Goal: Information Seeking & Learning: Learn about a topic

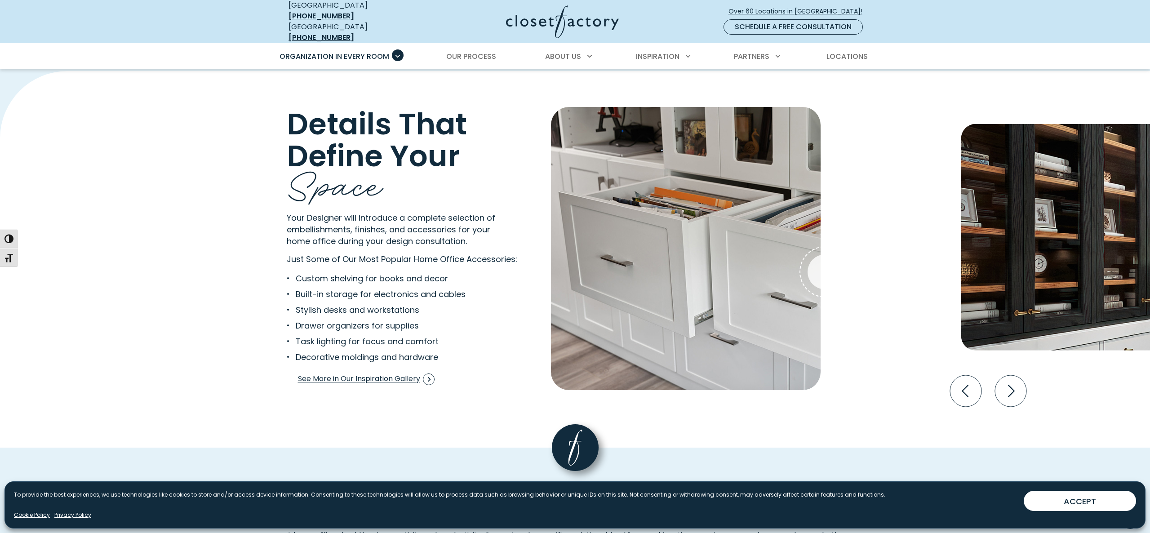
scroll to position [1706, 0]
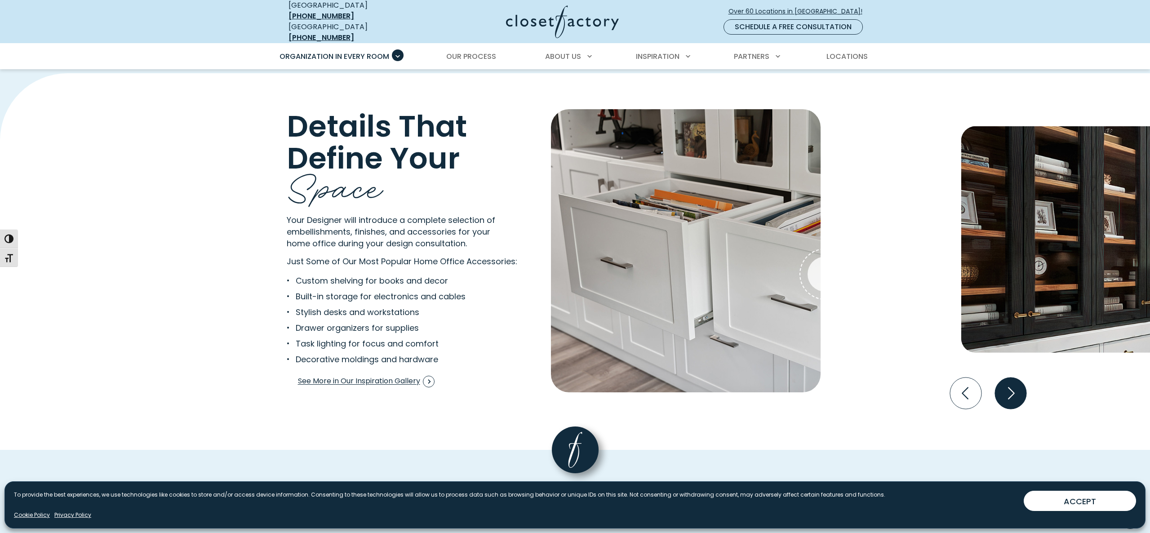
click at [1014, 385] on icon "Next slide" at bounding box center [1010, 393] width 31 height 31
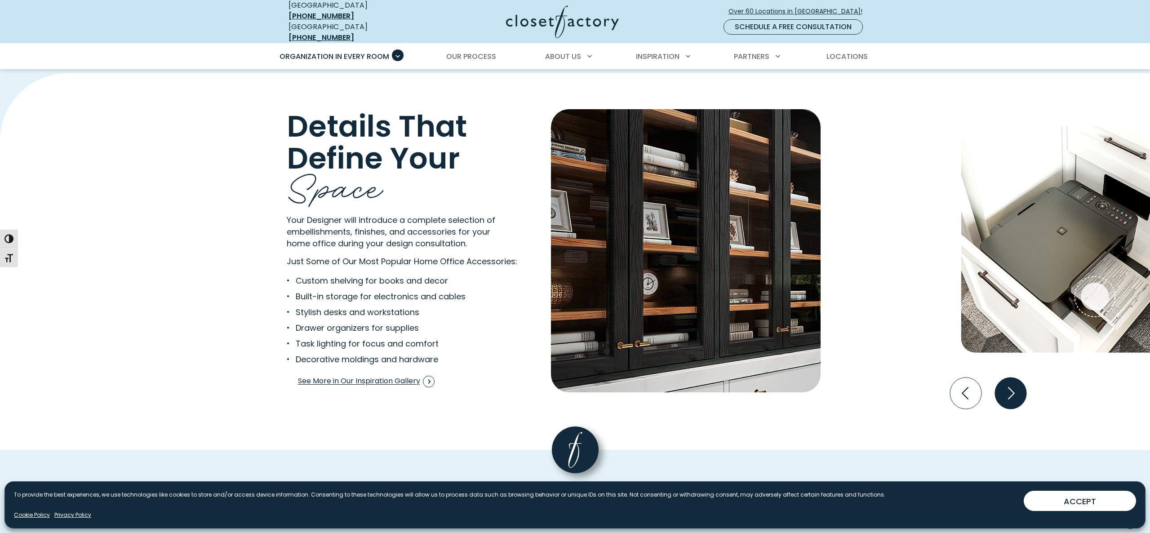
click at [1014, 385] on icon "Next slide" at bounding box center [1010, 393] width 31 height 31
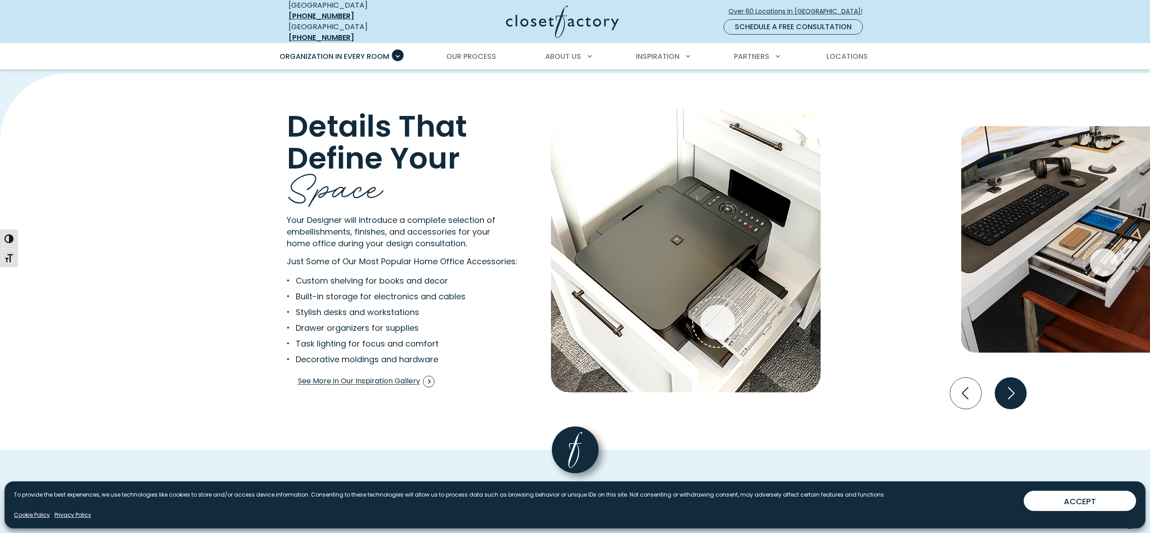
click at [1014, 385] on icon "Next slide" at bounding box center [1010, 393] width 31 height 31
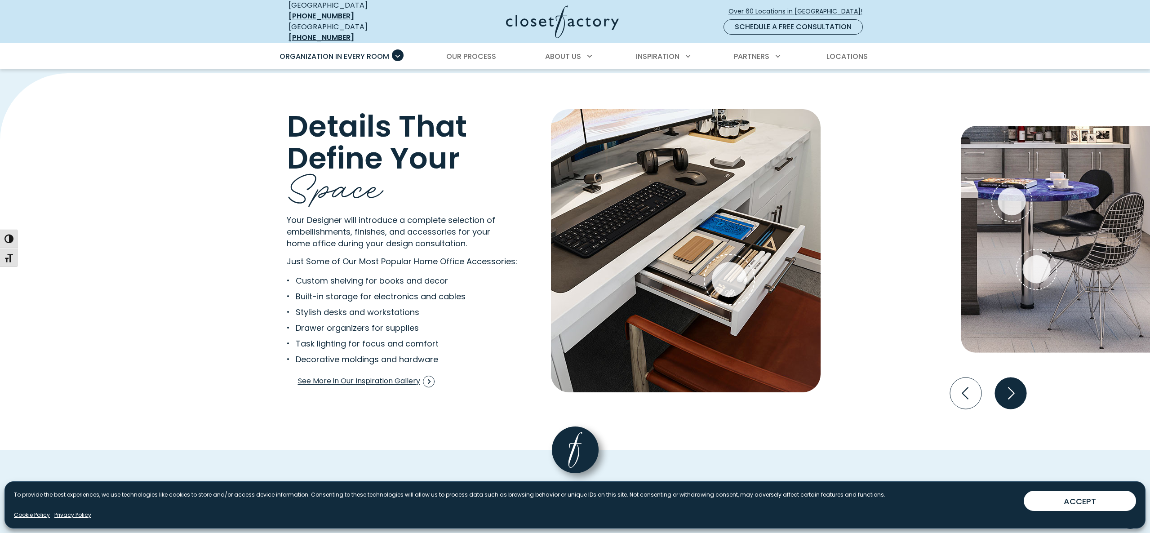
click at [1014, 385] on icon "Next slide" at bounding box center [1010, 393] width 31 height 31
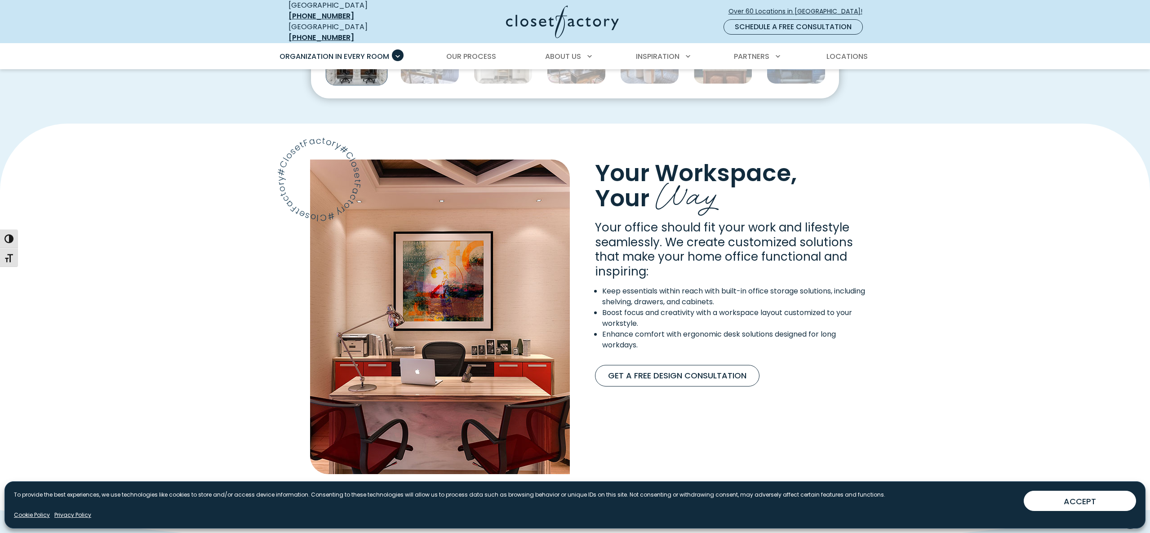
scroll to position [624, 0]
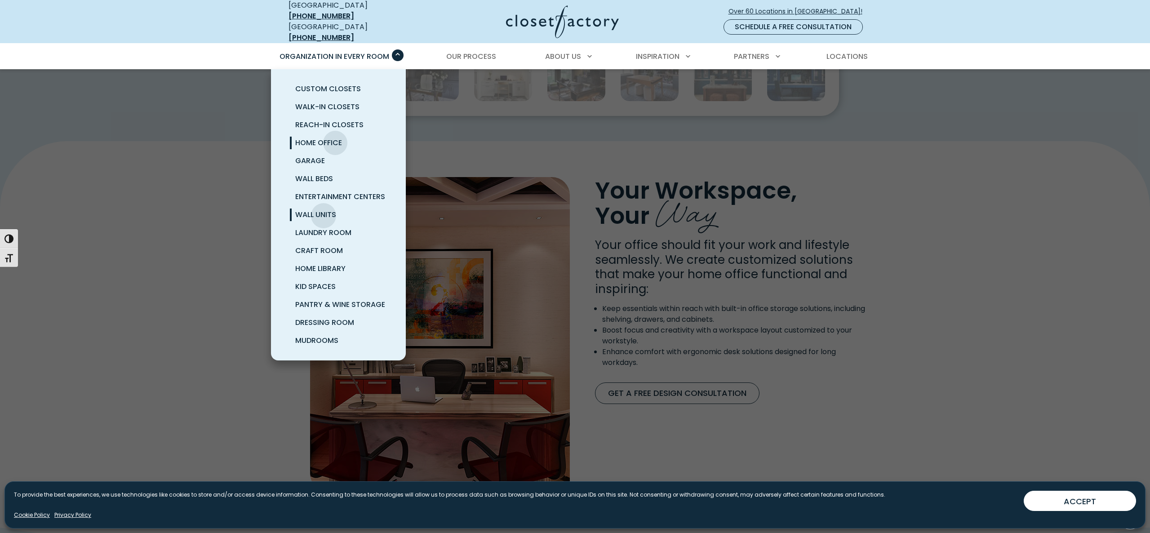
click at [323, 209] on span "Wall Units" at bounding box center [315, 214] width 41 height 10
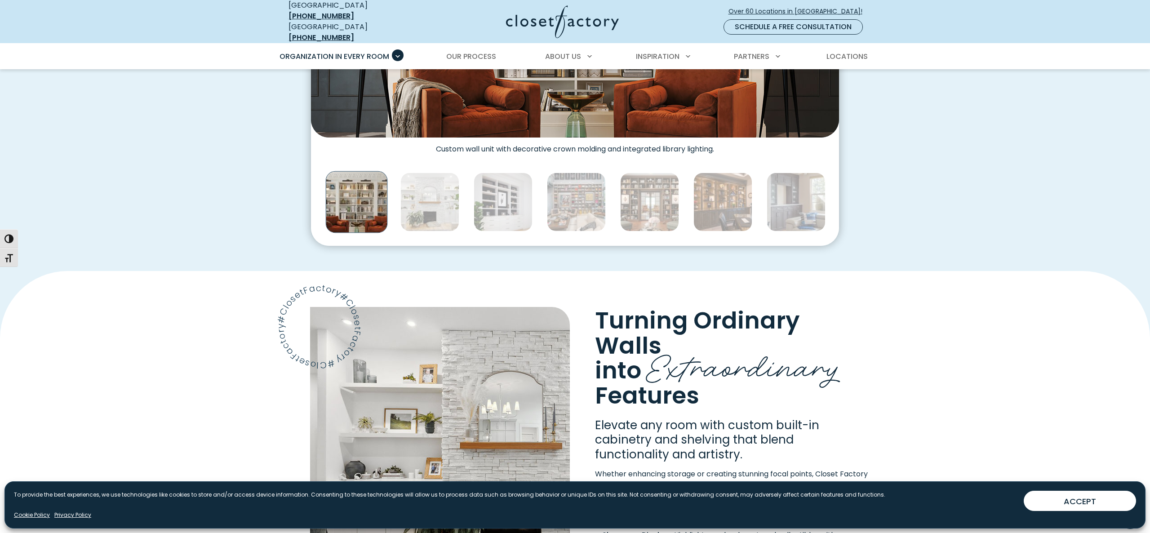
scroll to position [493, 0]
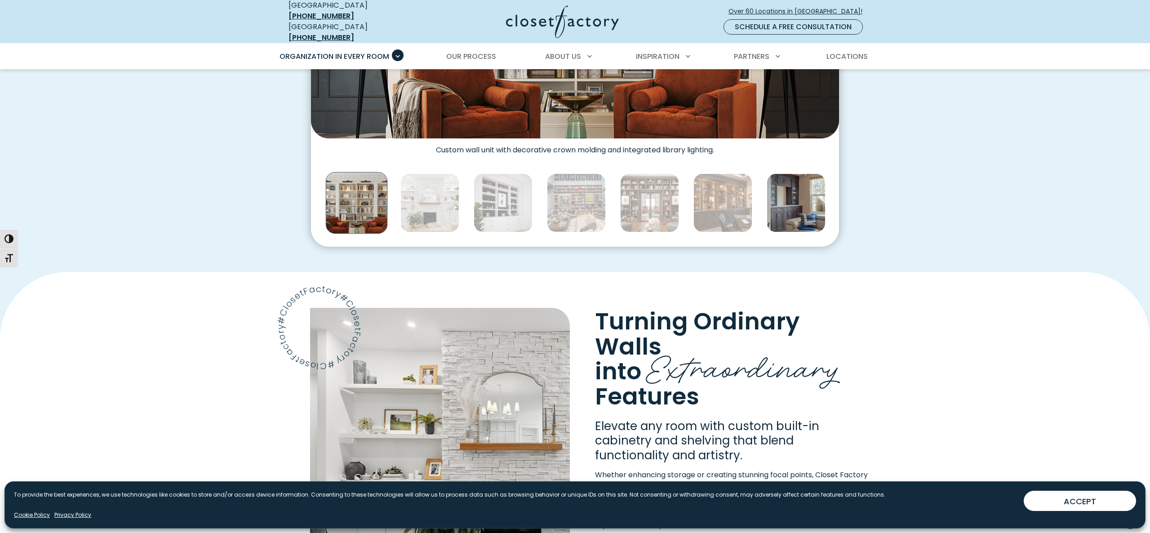
click at [780, 200] on img "Thumbnail Gallery" at bounding box center [796, 202] width 59 height 59
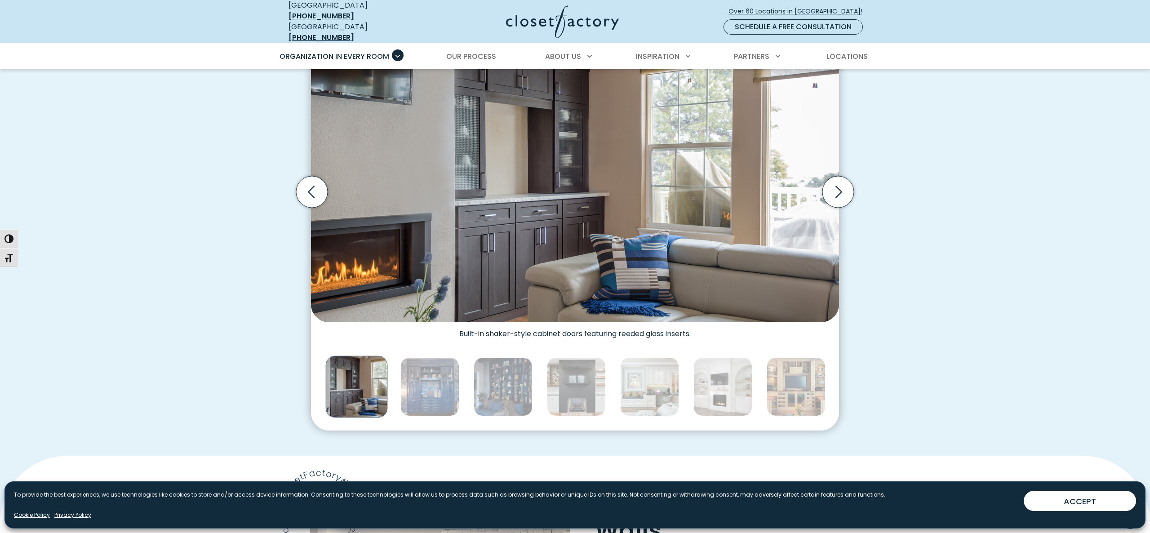
scroll to position [298, 0]
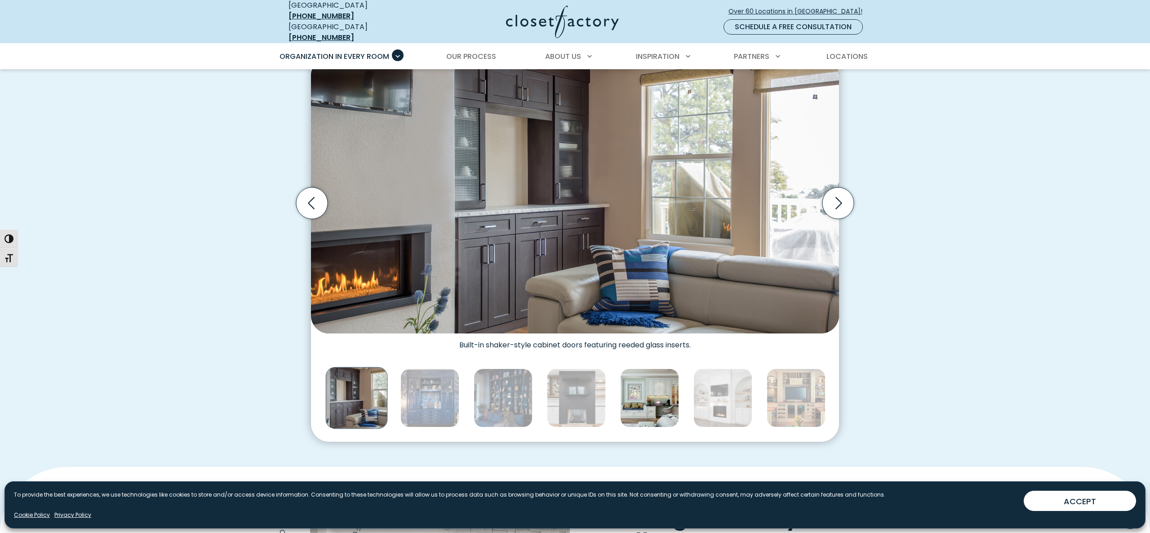
click at [656, 385] on img "Thumbnail Gallery" at bounding box center [649, 398] width 59 height 59
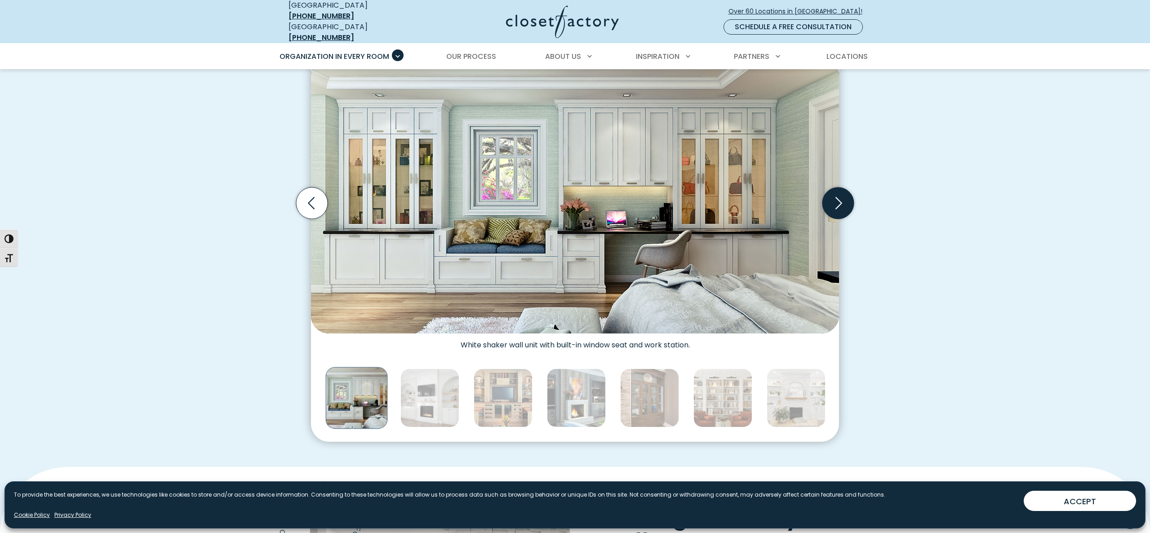
click at [845, 196] on icon "Next slide" at bounding box center [837, 202] width 31 height 31
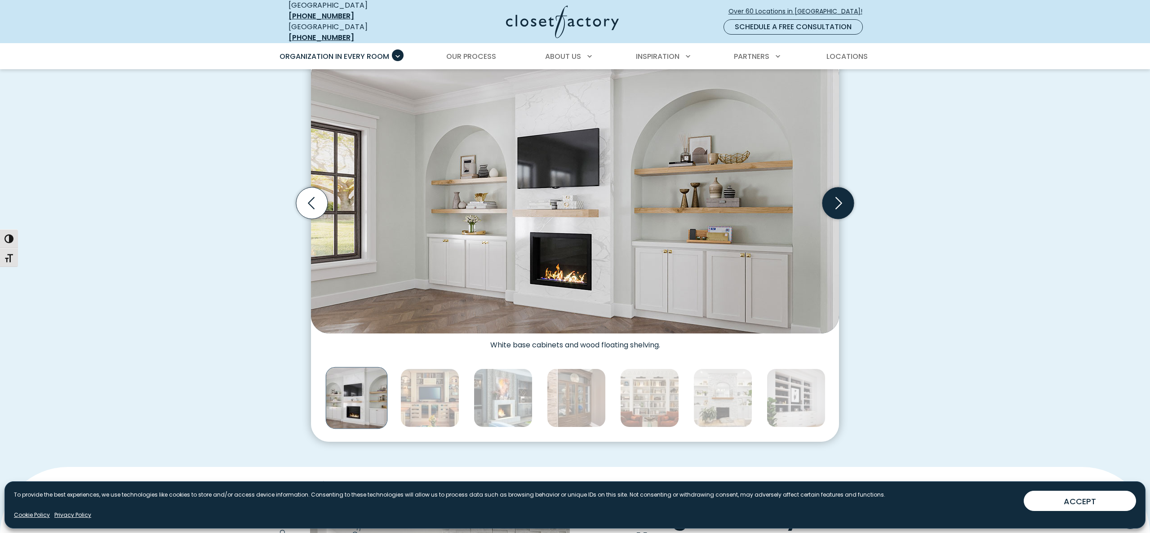
click at [841, 197] on icon "Next slide" at bounding box center [839, 203] width 7 height 12
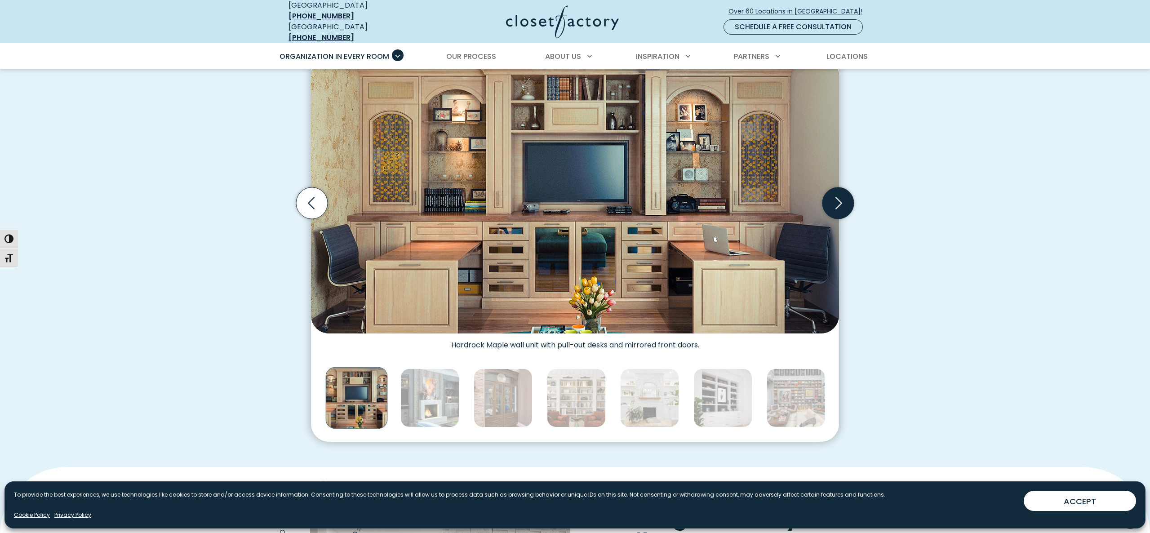
click at [841, 197] on icon "Next slide" at bounding box center [839, 203] width 7 height 12
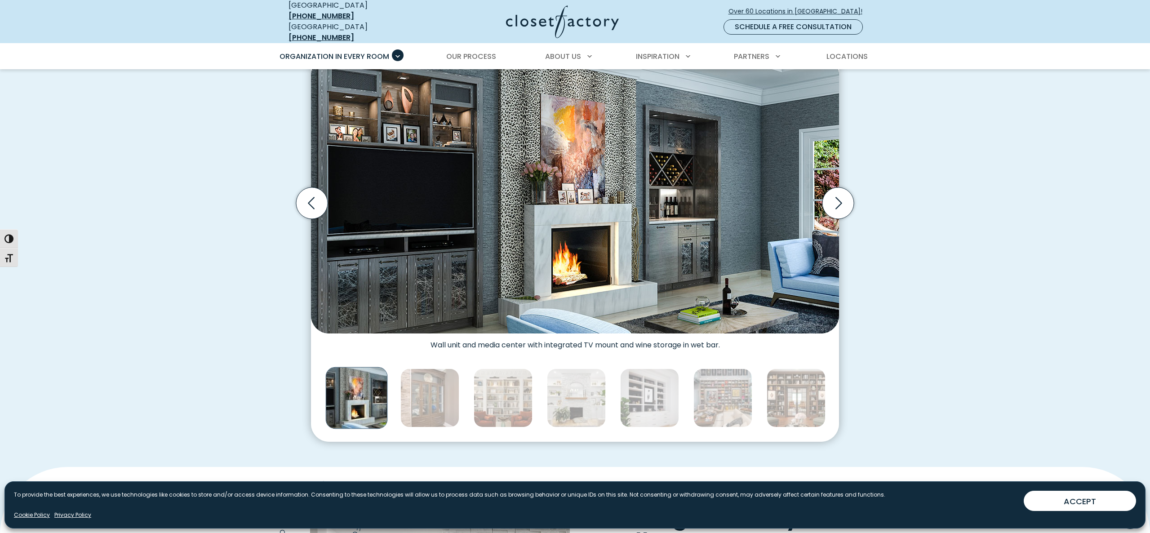
drag, startPoint x: 841, startPoint y: 197, endPoint x: 755, endPoint y: 200, distance: 86.4
click at [758, 201] on div "Built-in wall unit in [GEOGRAPHIC_DATA] with LED light strips and glass inserts…" at bounding box center [575, 204] width 528 height 302
click at [841, 199] on icon "Next slide" at bounding box center [837, 202] width 31 height 31
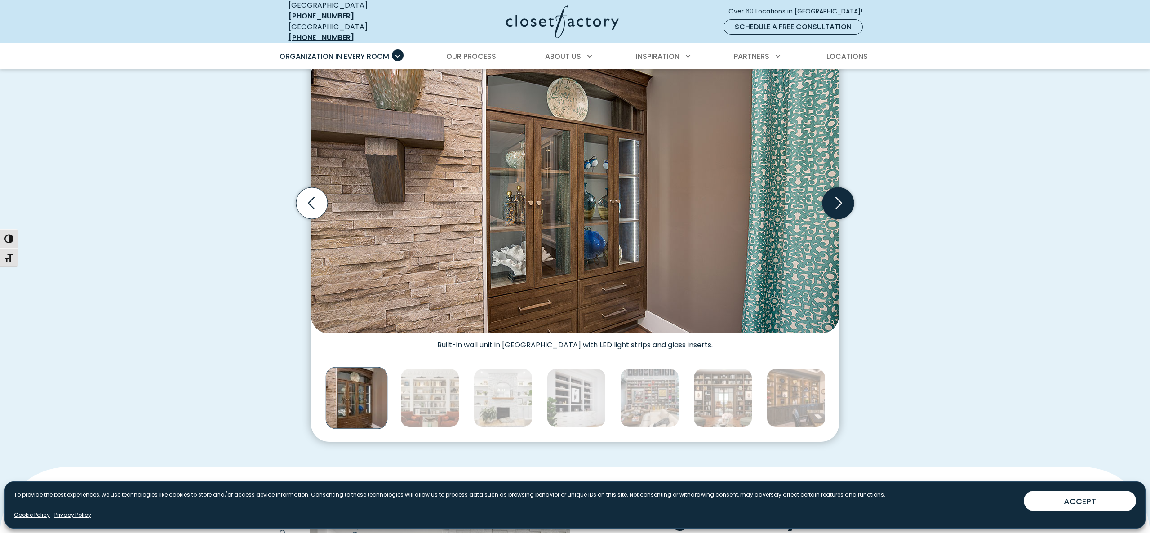
click at [841, 199] on icon "Next slide" at bounding box center [837, 202] width 31 height 31
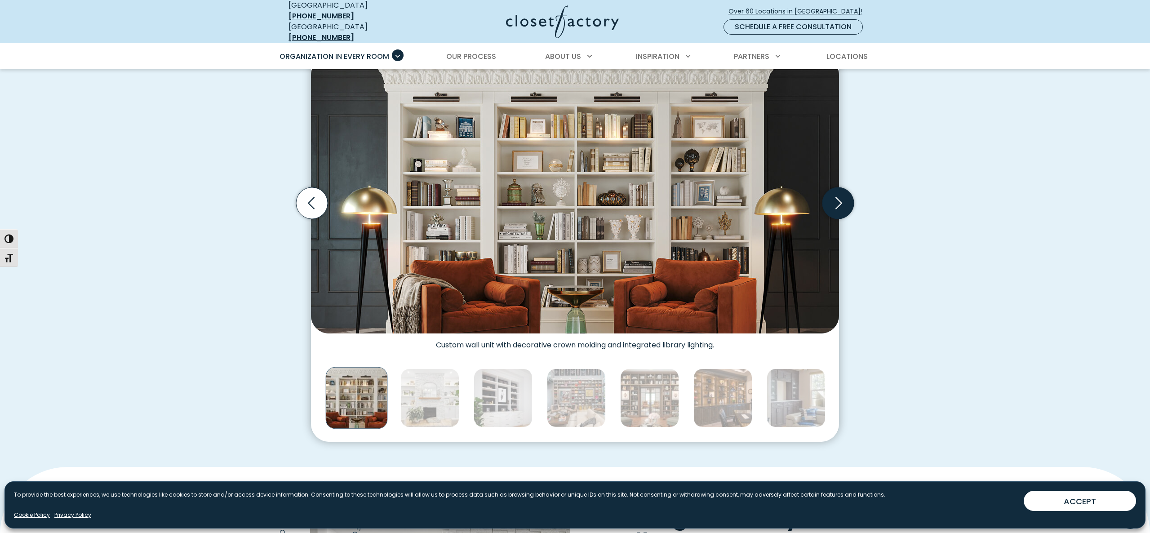
click at [841, 199] on icon "Next slide" at bounding box center [837, 202] width 31 height 31
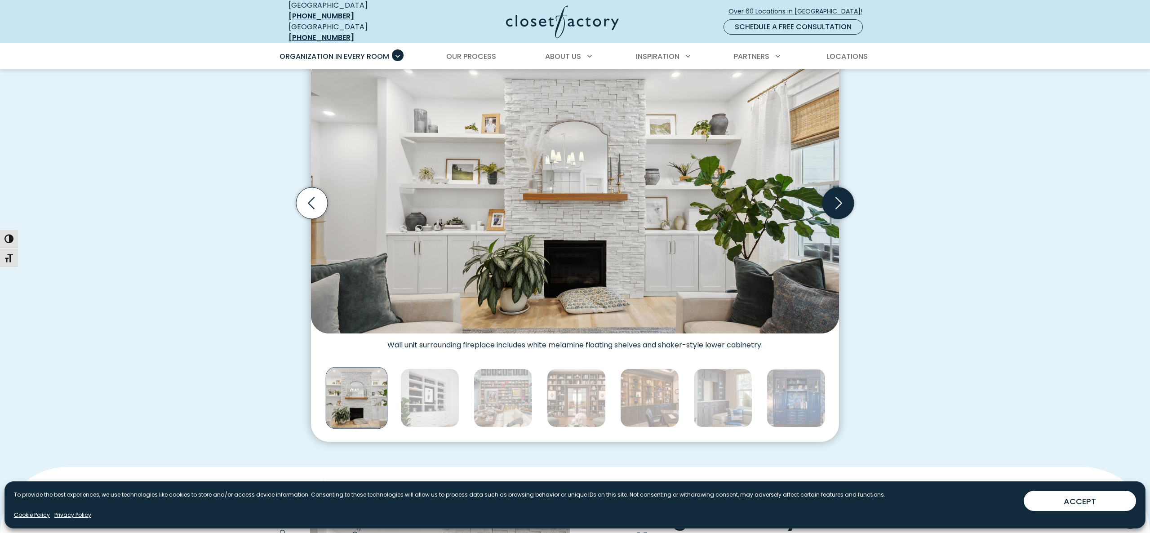
click at [841, 199] on icon "Next slide" at bounding box center [837, 202] width 31 height 31
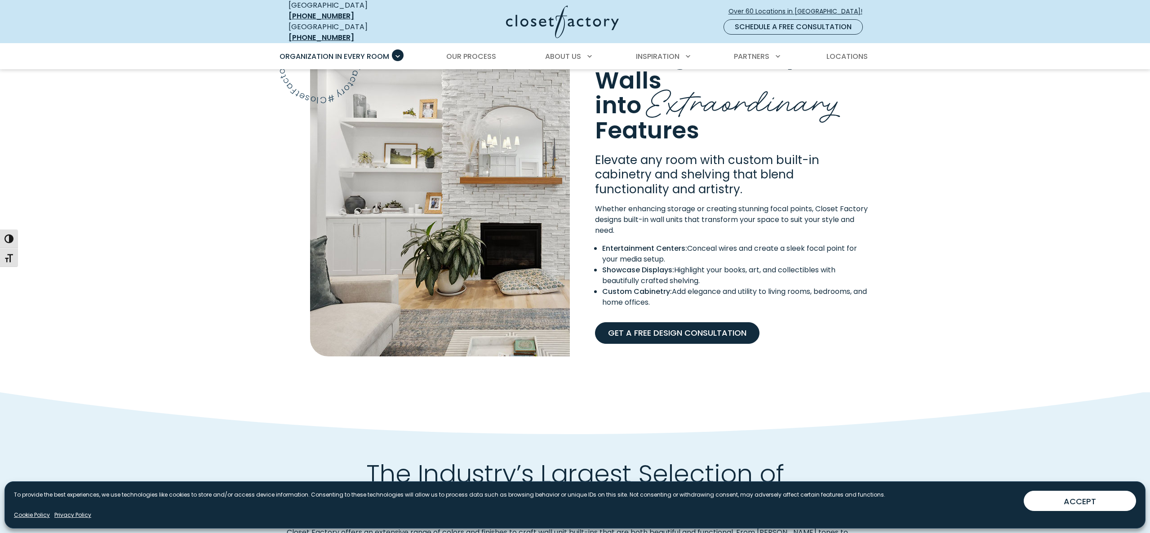
scroll to position [761, 0]
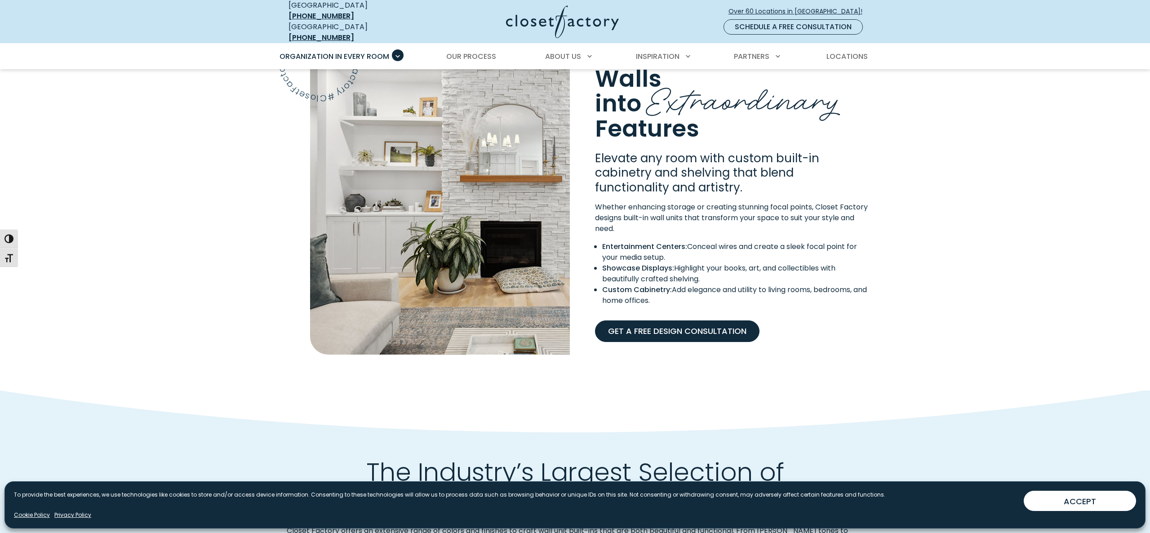
click at [720, 320] on link "Get A Free Design Consultation" at bounding box center [677, 331] width 164 height 22
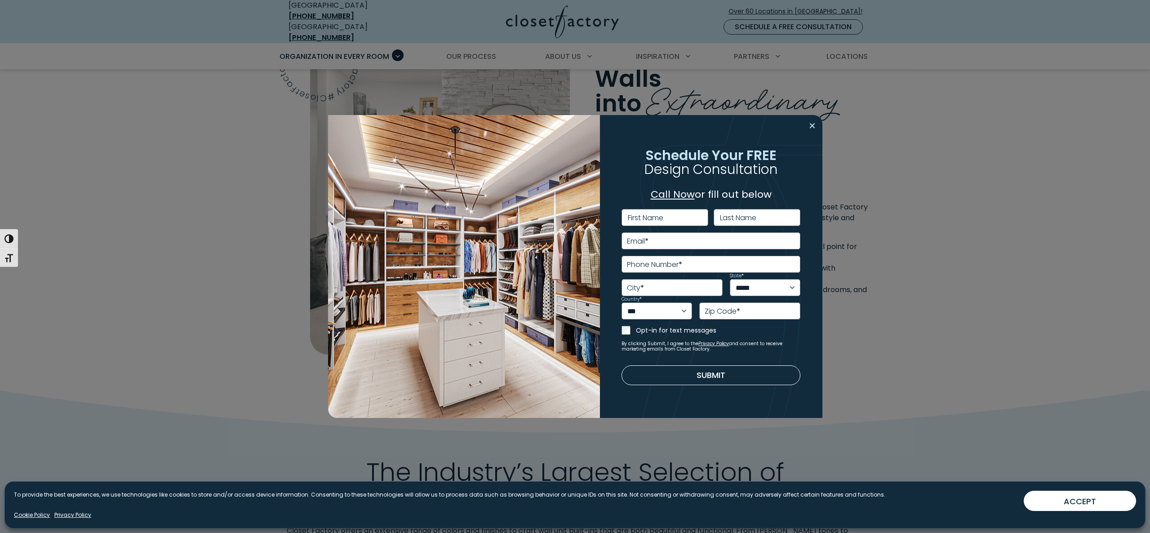
click at [810, 124] on button "Close modal" at bounding box center [812, 126] width 13 height 14
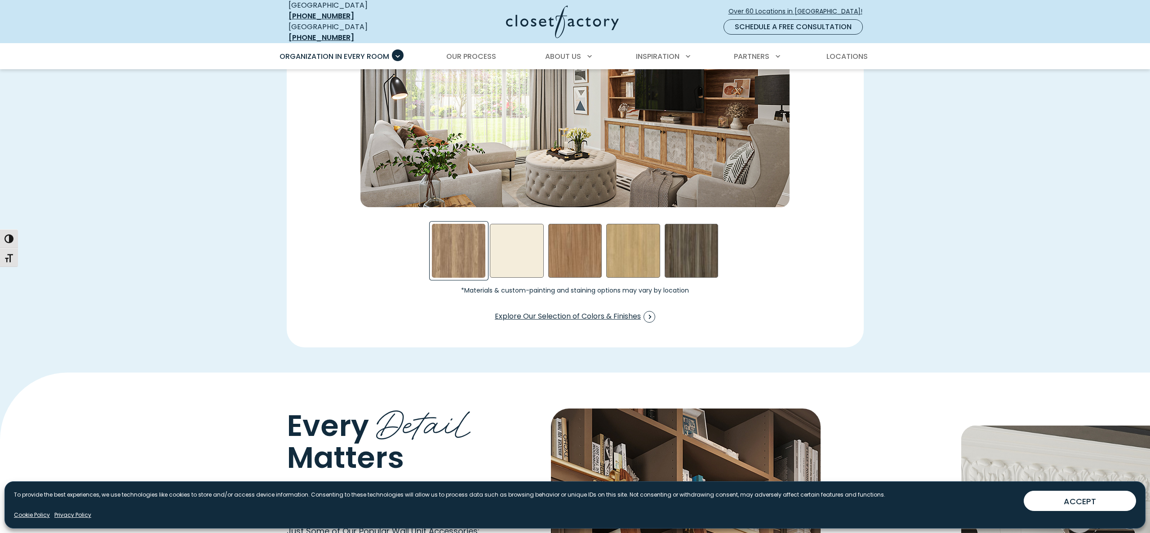
scroll to position [1396, 0]
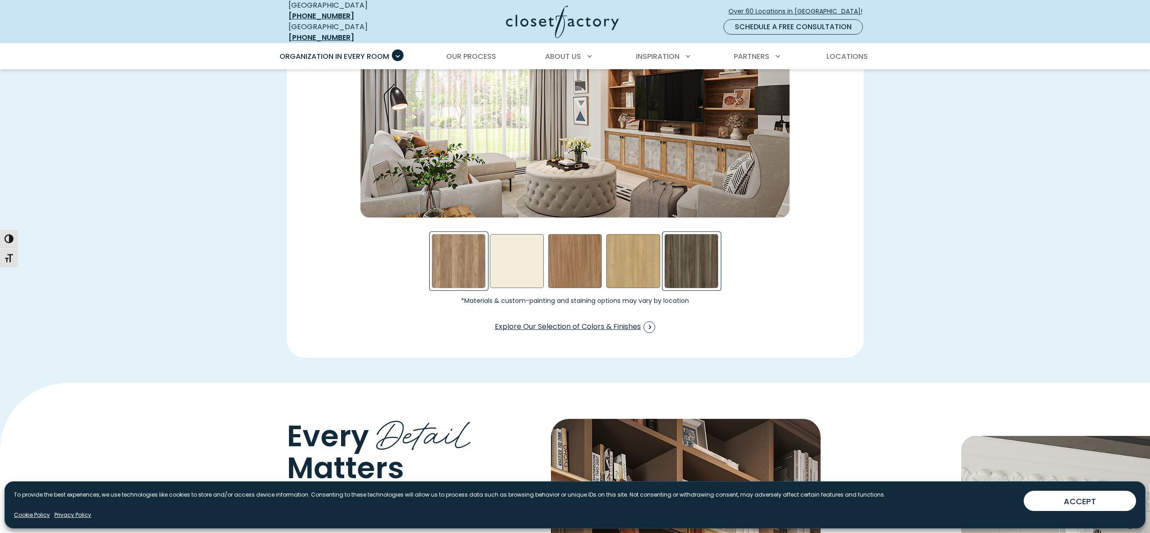
click at [693, 249] on div "Sunday Stroll Swatch" at bounding box center [692, 261] width 54 height 54
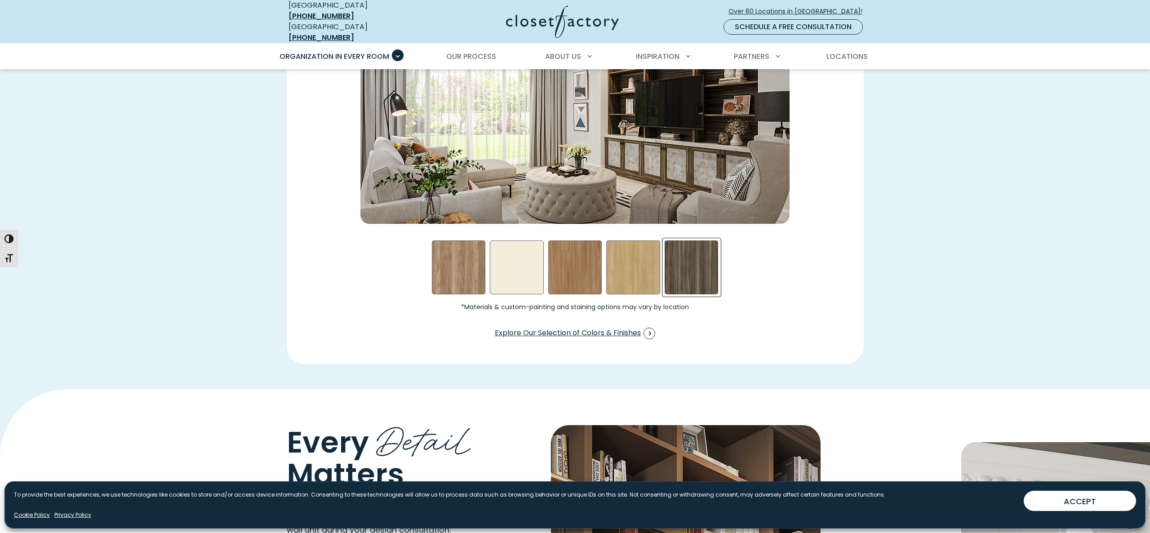
scroll to position [1387, 0]
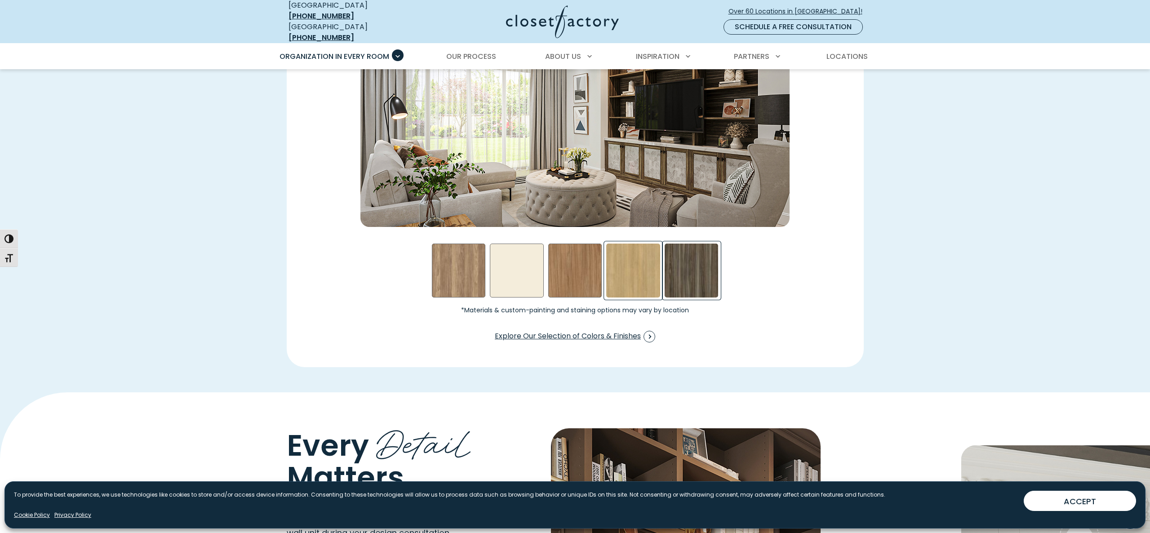
click at [632, 284] on div "Rhapsody Swatch" at bounding box center [633, 271] width 54 height 54
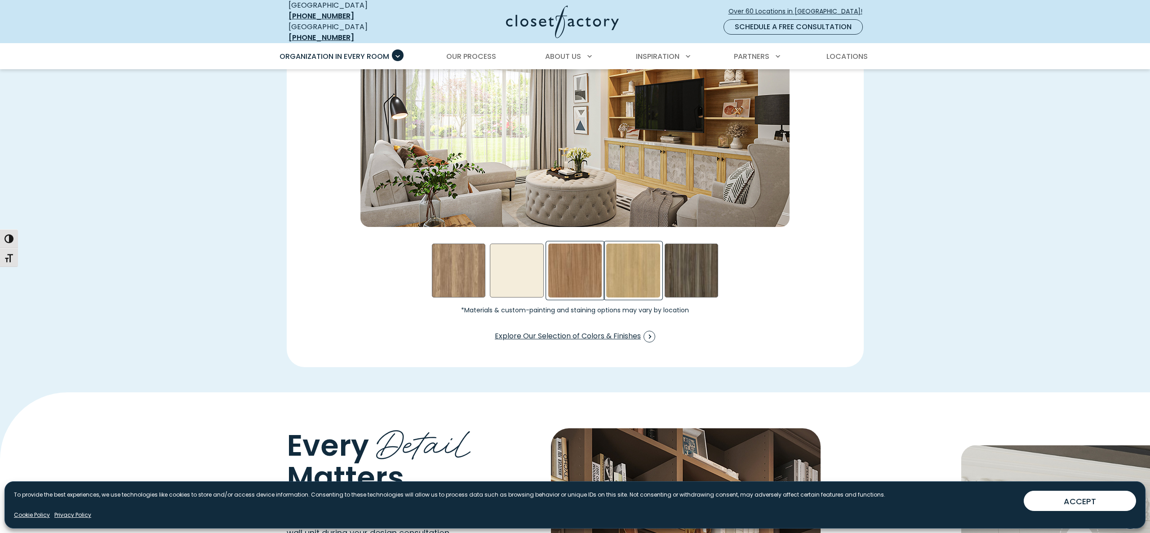
click at [582, 278] on div "Nutmeg Swatch" at bounding box center [575, 271] width 54 height 54
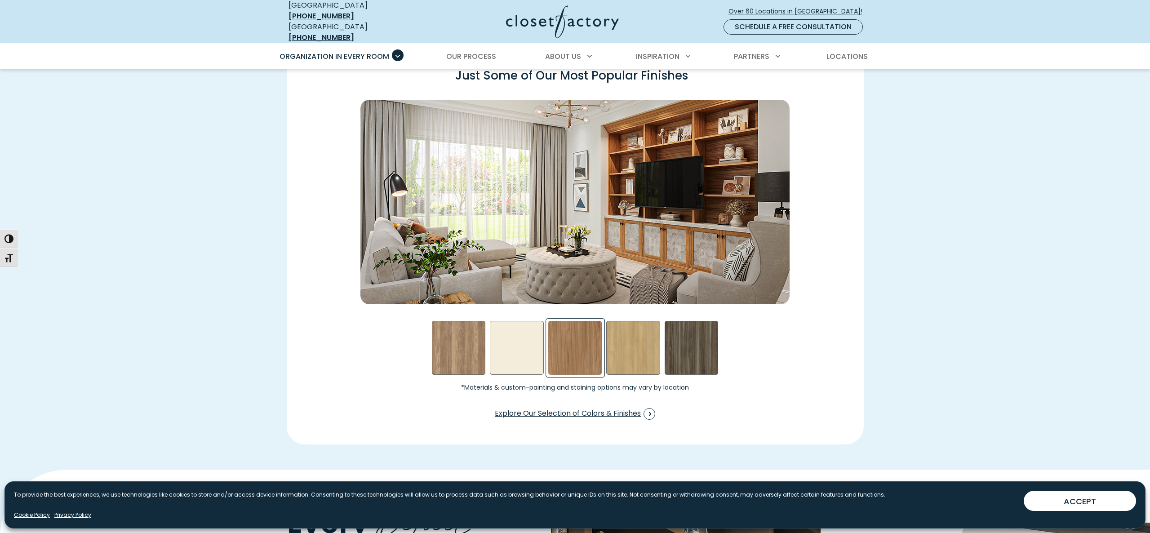
scroll to position [1308, 0]
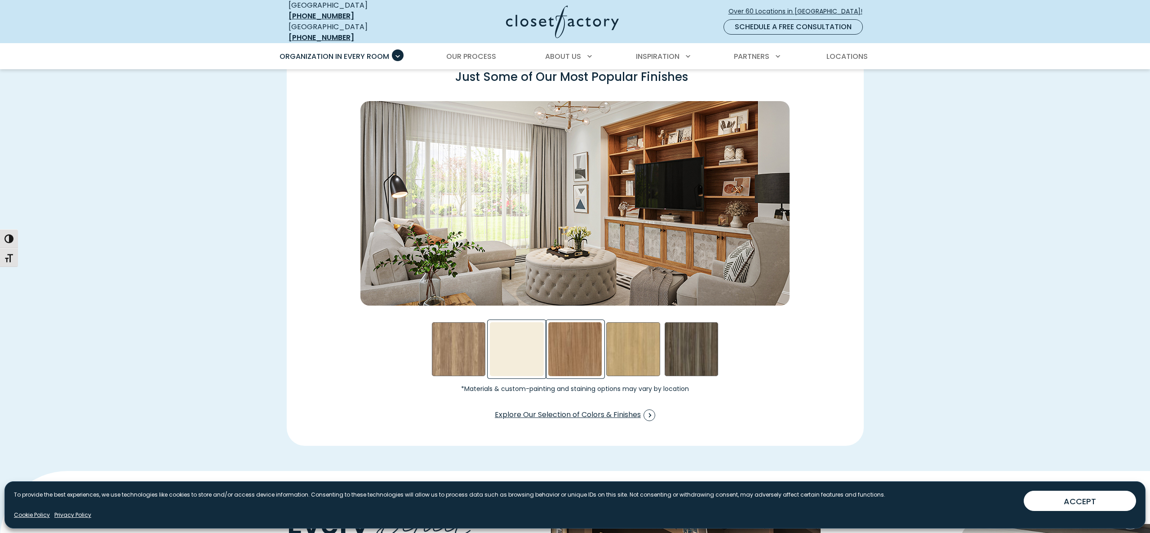
click at [520, 331] on div "Almond Swatch" at bounding box center [517, 349] width 54 height 54
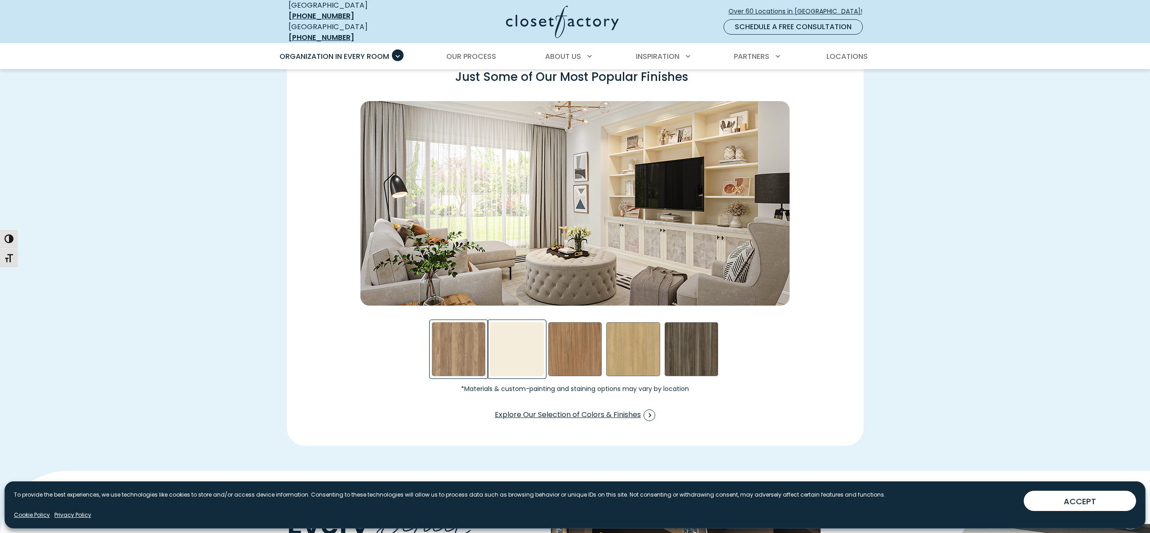
click at [454, 331] on div "Apres Ski Swatch" at bounding box center [459, 349] width 54 height 54
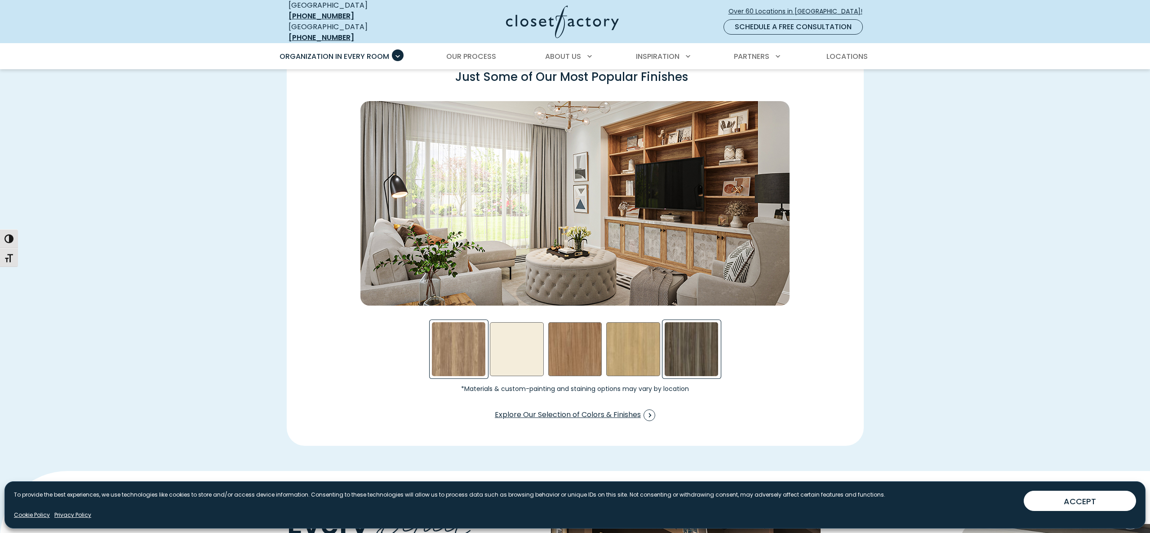
click at [702, 349] on div "Sunday Stroll Swatch" at bounding box center [692, 349] width 54 height 54
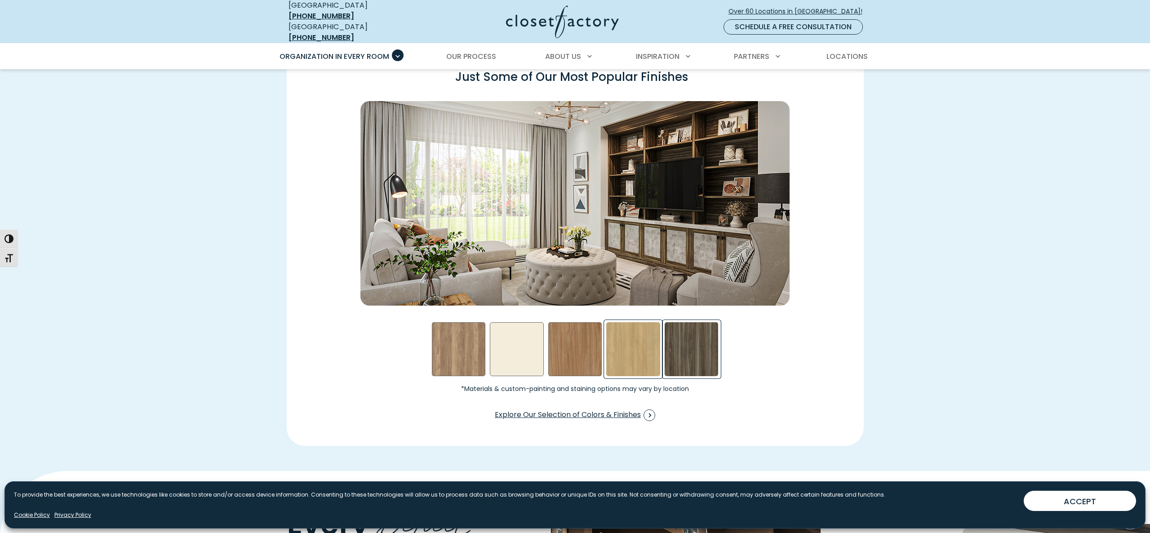
click at [639, 349] on div "Rhapsody Swatch" at bounding box center [633, 349] width 54 height 54
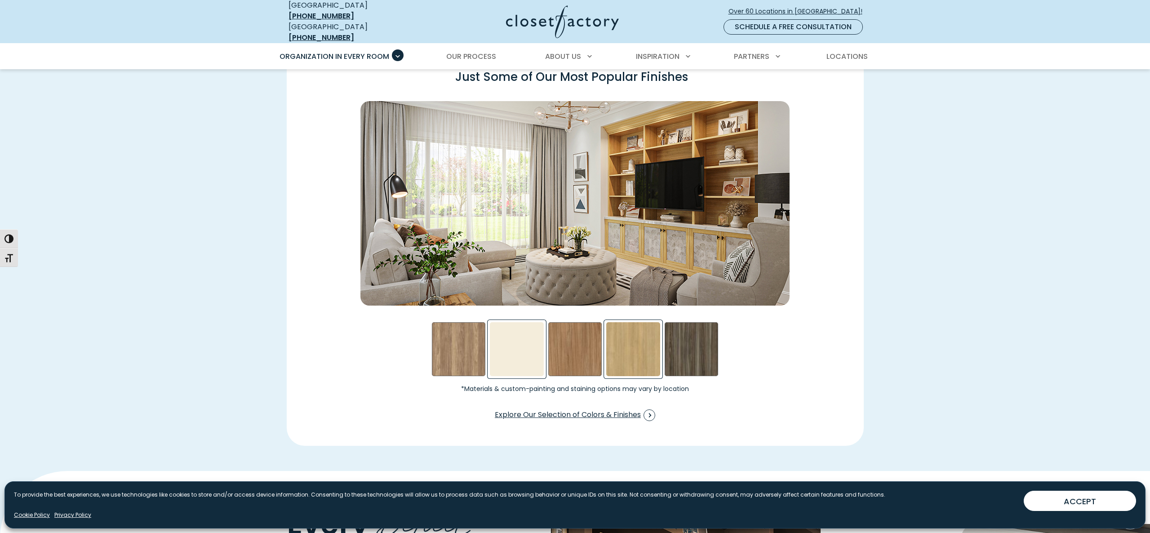
click at [523, 341] on div "Almond Swatch" at bounding box center [517, 349] width 54 height 54
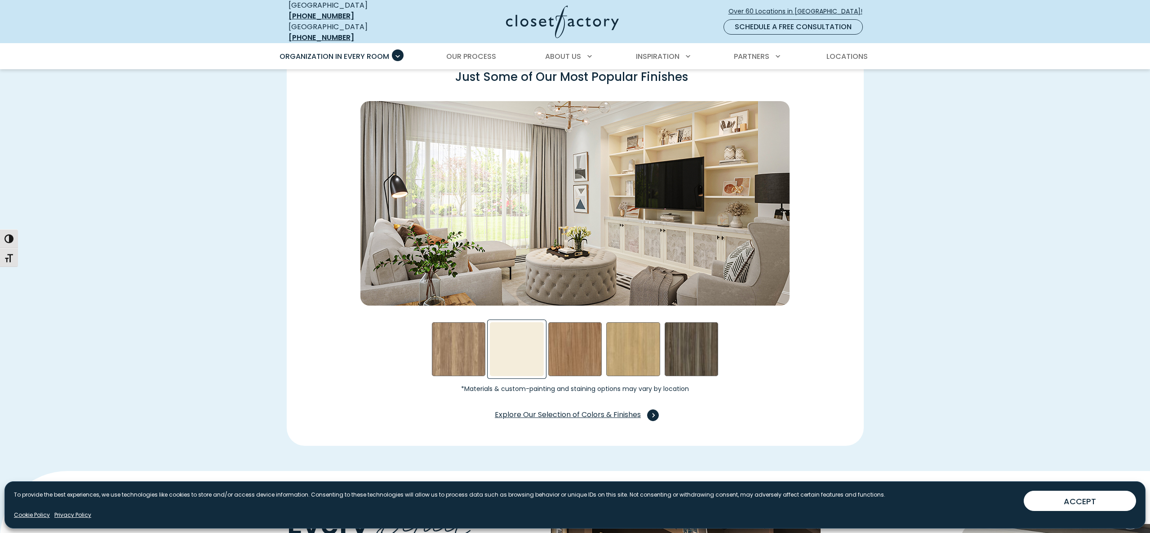
click at [626, 409] on span "Explore Our Selection of Colors & Finishes" at bounding box center [575, 415] width 160 height 12
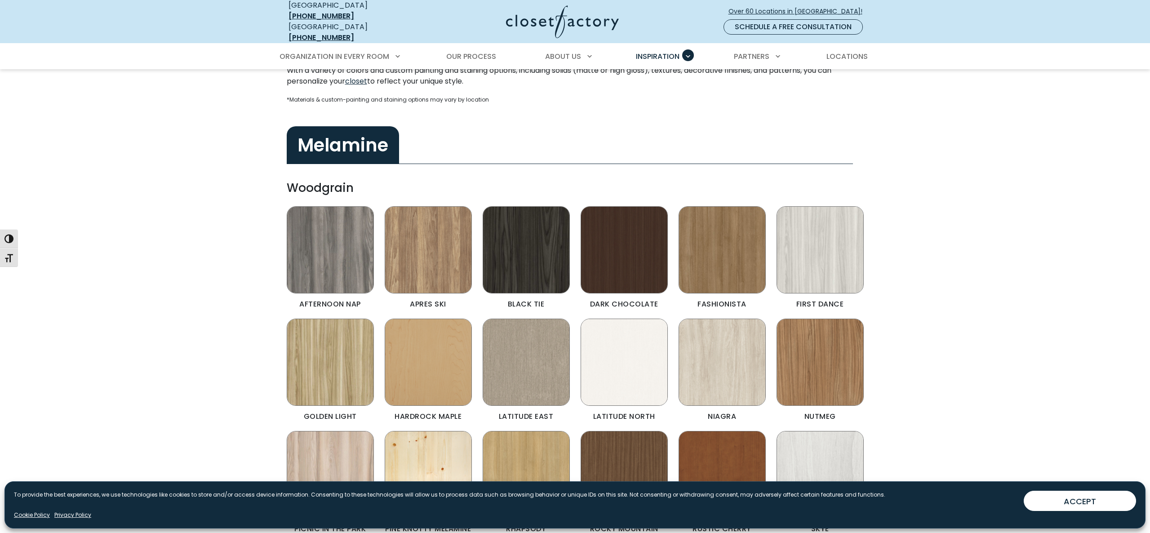
scroll to position [240, 0]
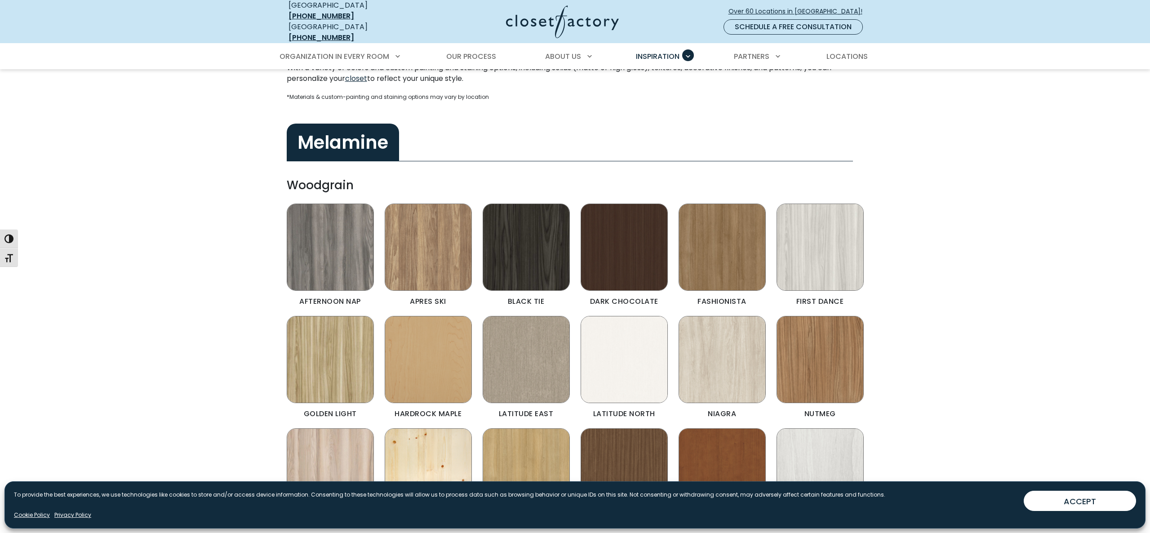
click at [631, 230] on img "Color & Finishes" at bounding box center [624, 247] width 87 height 87
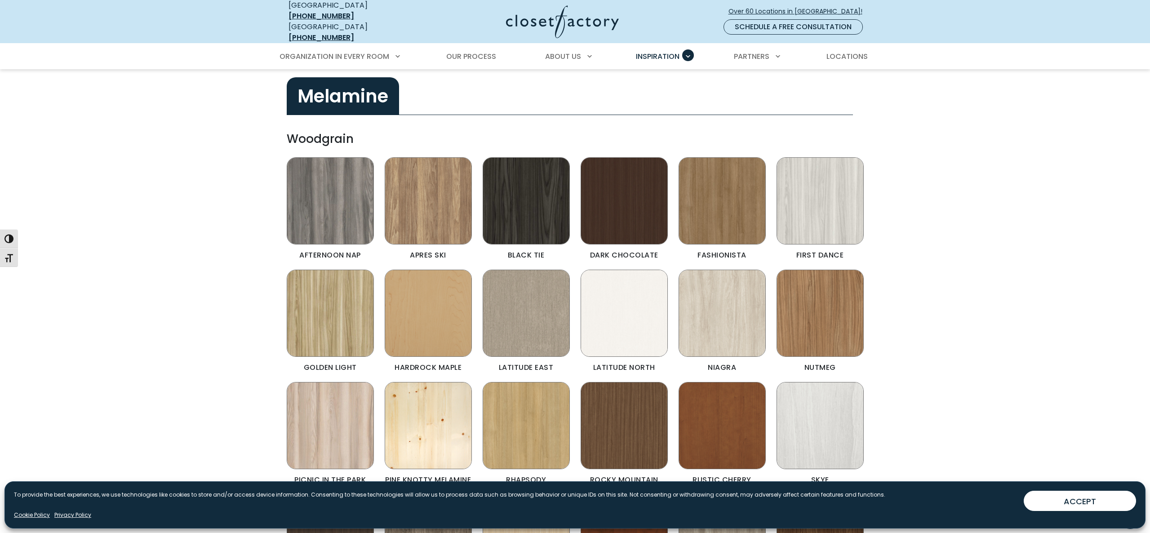
scroll to position [275, 0]
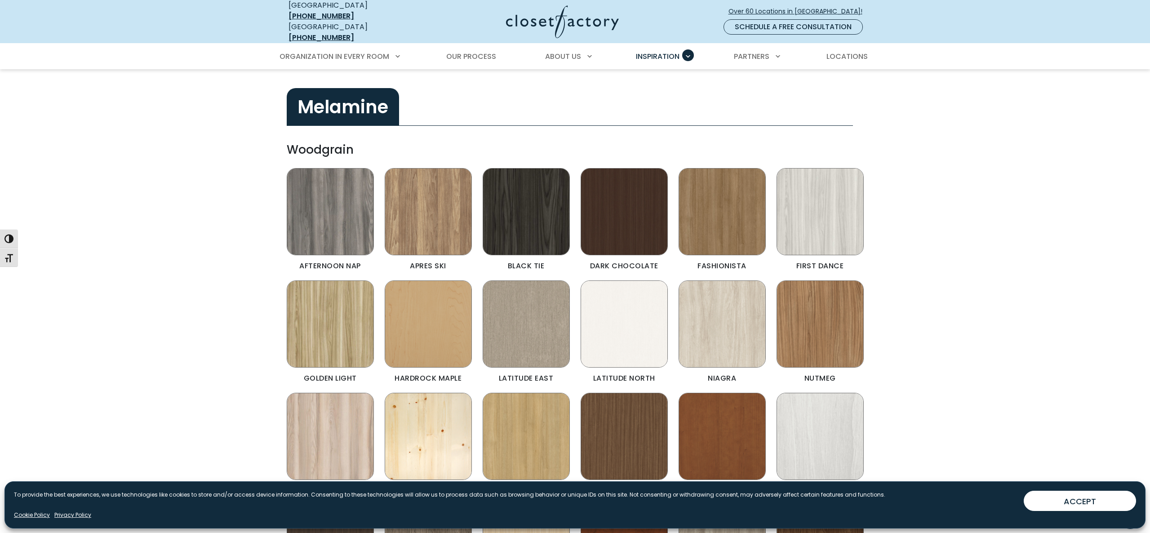
click at [620, 215] on img "Color & Finishes" at bounding box center [624, 211] width 87 height 87
click at [611, 334] on img "Color & Finishes" at bounding box center [624, 323] width 87 height 87
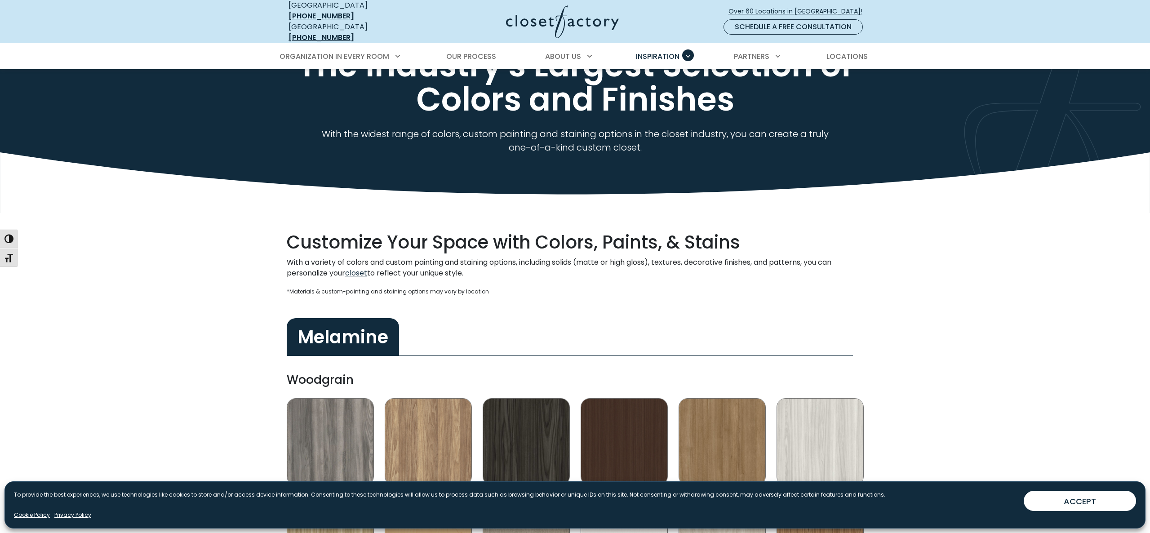
scroll to position [0, 0]
